Goal: Transaction & Acquisition: Subscribe to service/newsletter

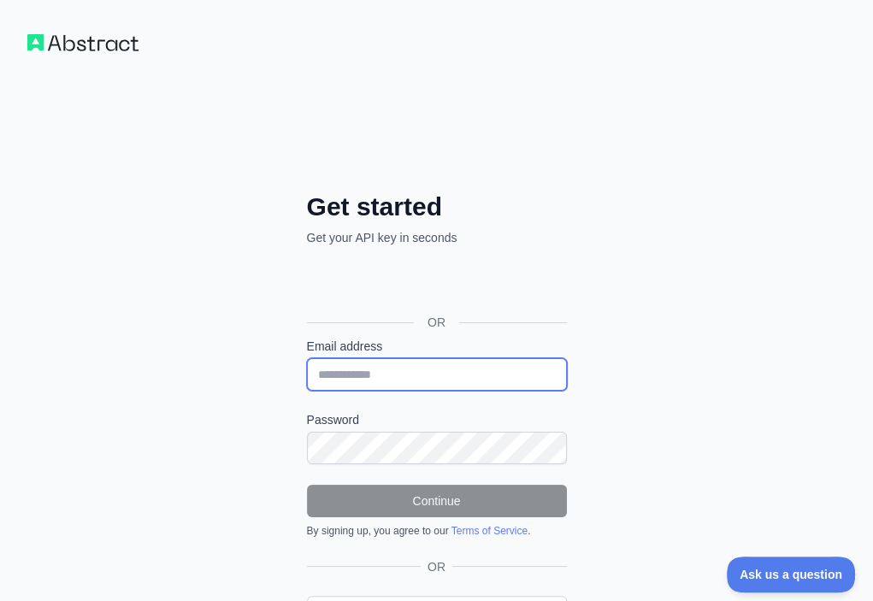
click at [307, 358] on input "Email address" at bounding box center [437, 374] width 260 height 32
paste input "**********"
type input "**********"
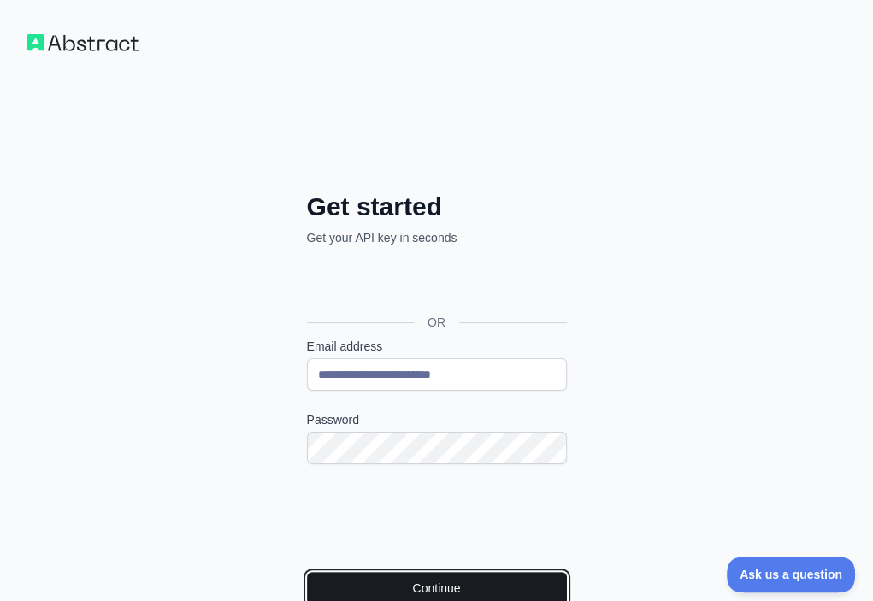
click at [311, 572] on button "Continue" at bounding box center [437, 588] width 260 height 32
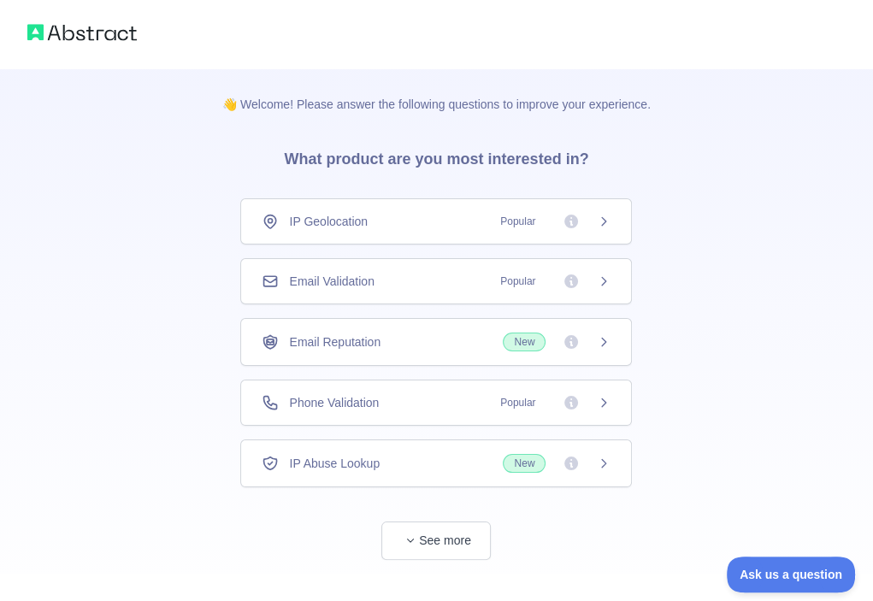
click at [444, 287] on div "Email Validation Popular" at bounding box center [436, 281] width 349 height 17
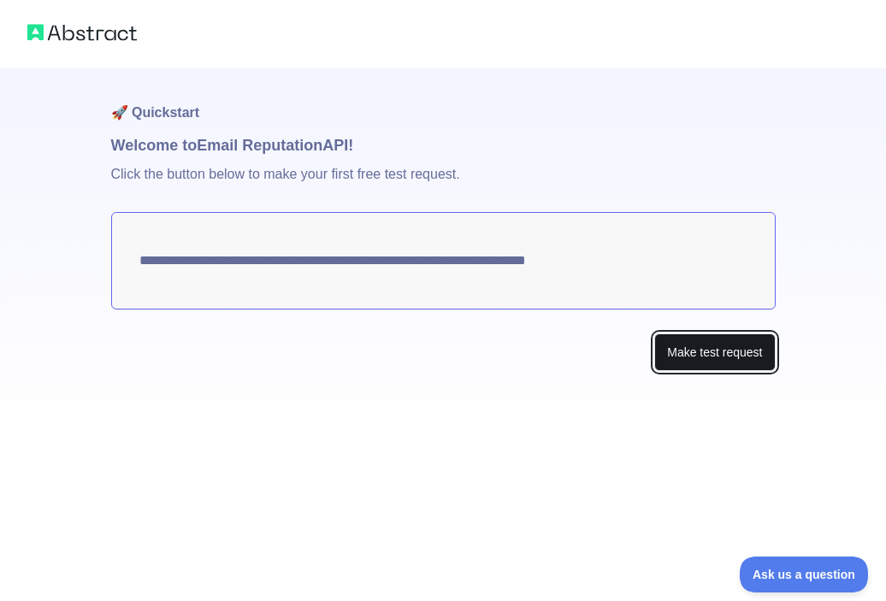
click at [688, 356] on button "Make test request" at bounding box center [714, 353] width 121 height 38
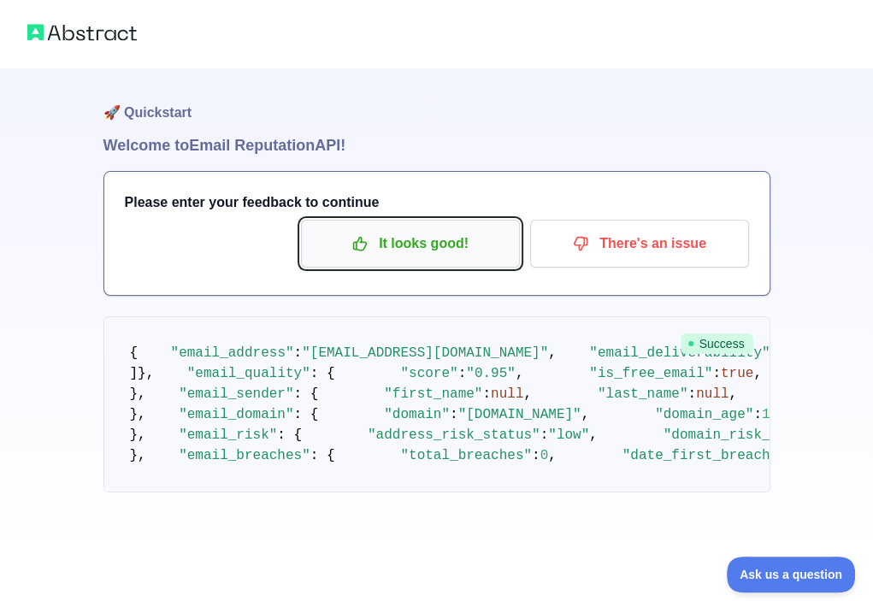
click at [380, 230] on p "It looks good!" at bounding box center [410, 243] width 193 height 29
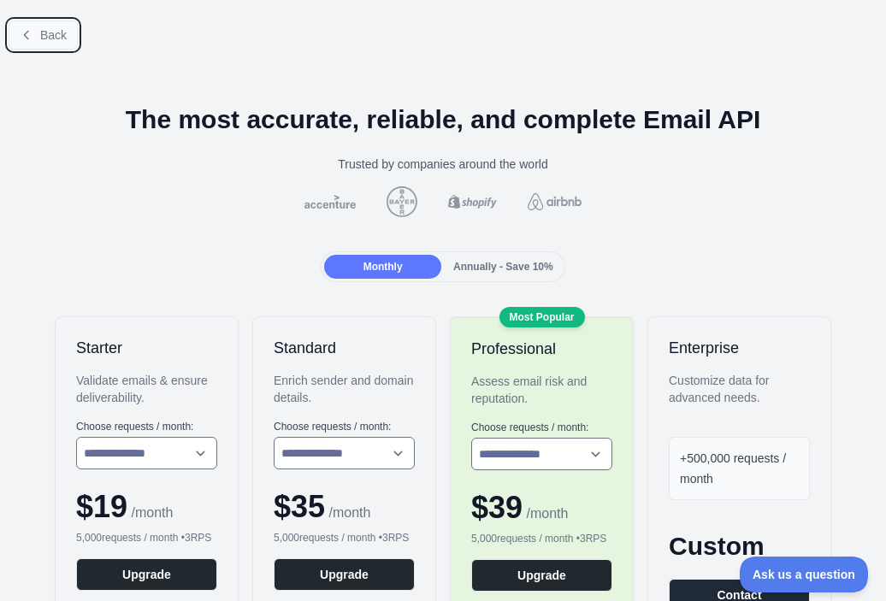
click at [60, 32] on span "Back" at bounding box center [53, 35] width 27 height 14
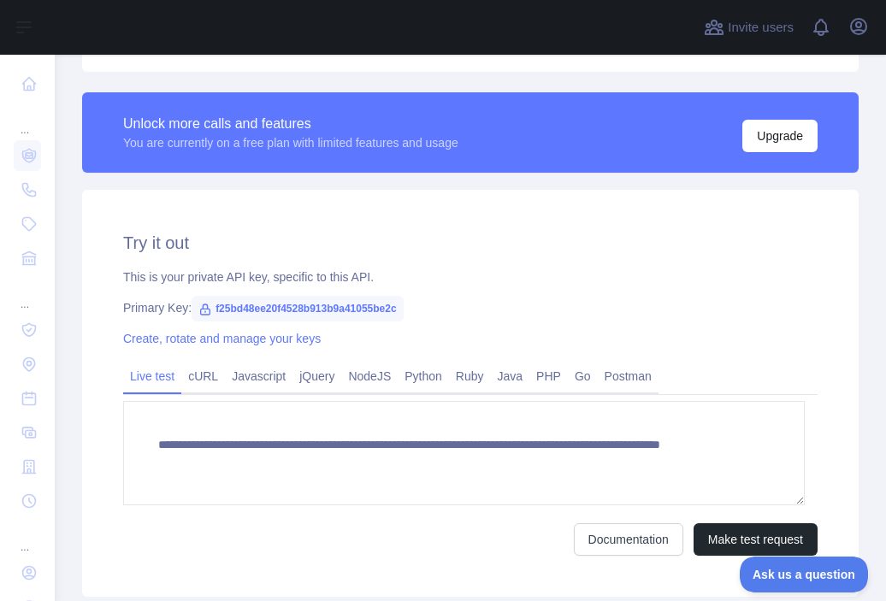
scroll to position [455, 0]
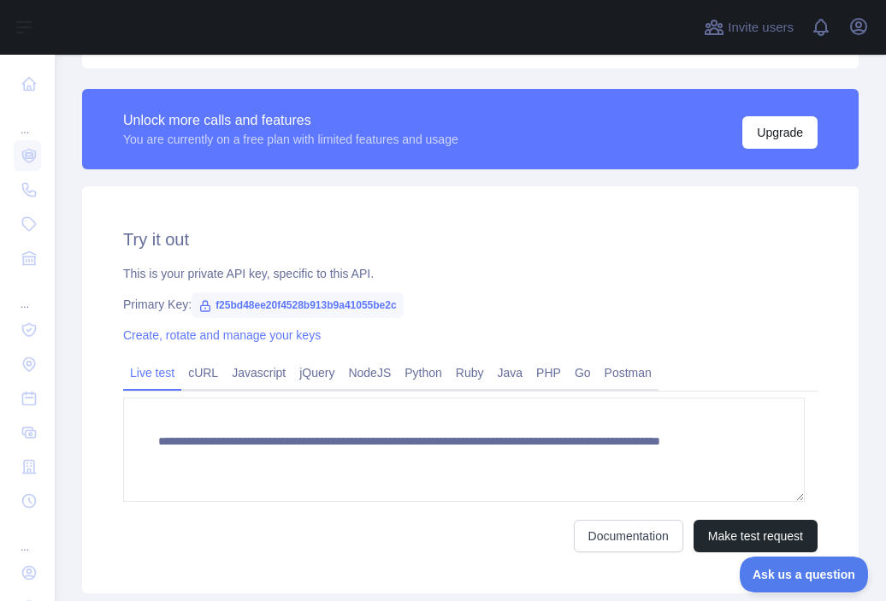
click at [281, 298] on span "f25bd48ee20f4528b913b9a41055be2c" at bounding box center [298, 305] width 212 height 26
copy span "f25bd48ee20f4528b913b9a41055be2c"
